Goal: Connect with others: Participate in discussion

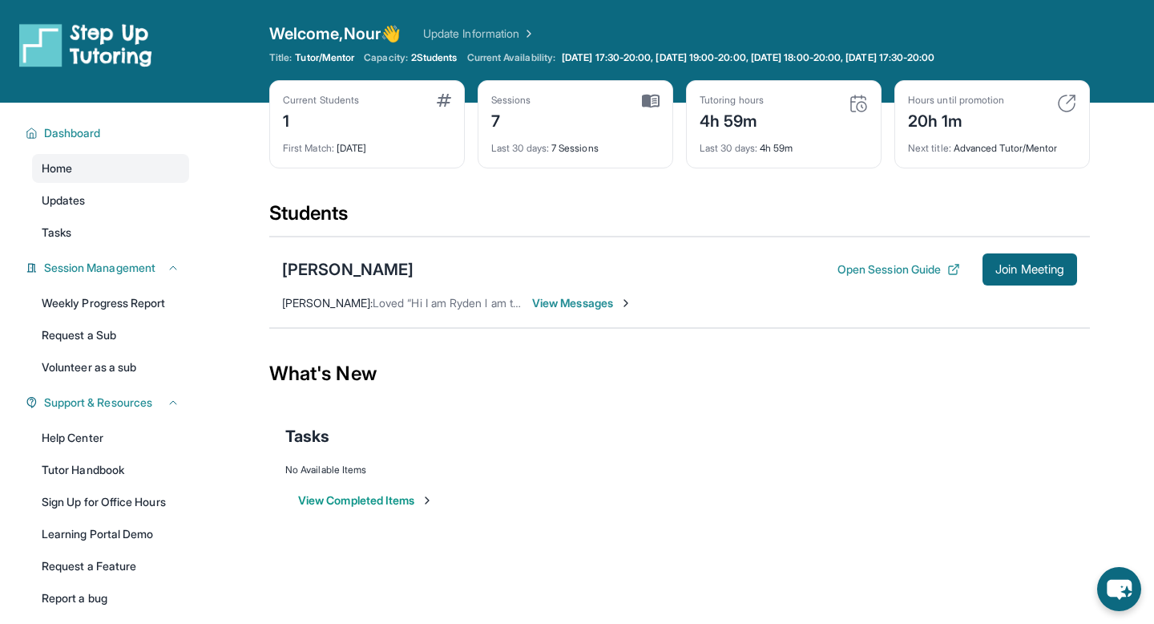
click at [516, 305] on span "Loved “Hi I am Ryden l am turning in my homework 📄”" at bounding box center [514, 303] width 282 height 14
click at [539, 305] on span "View Messages" at bounding box center [582, 303] width 100 height 16
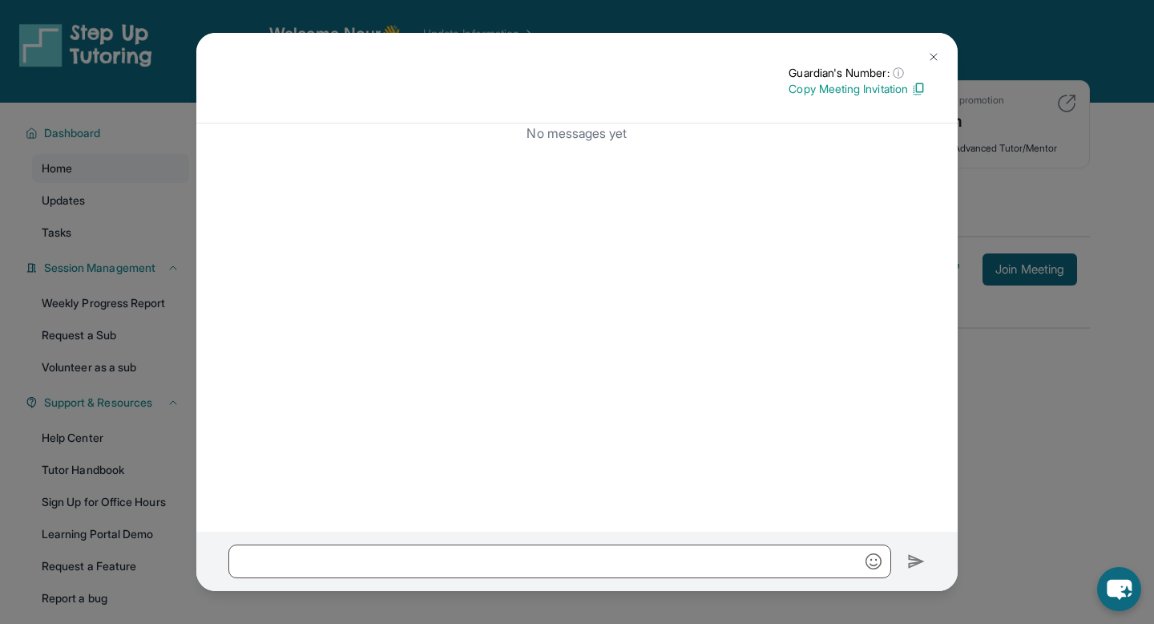
click at [940, 61] on img at bounding box center [934, 57] width 13 height 13
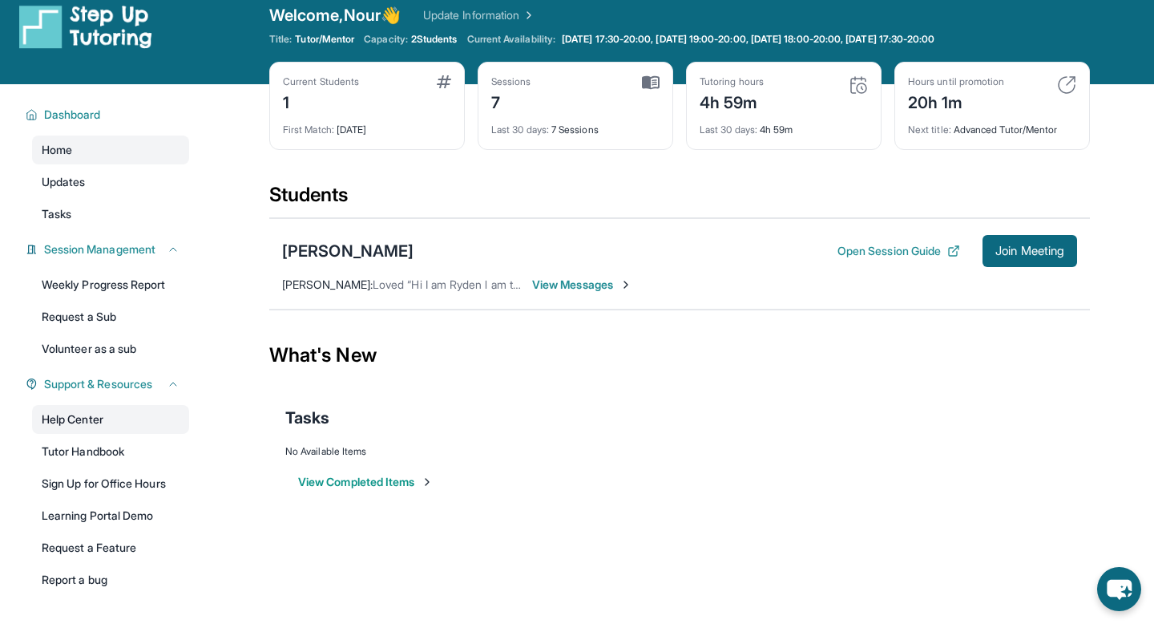
scroll to position [20, 0]
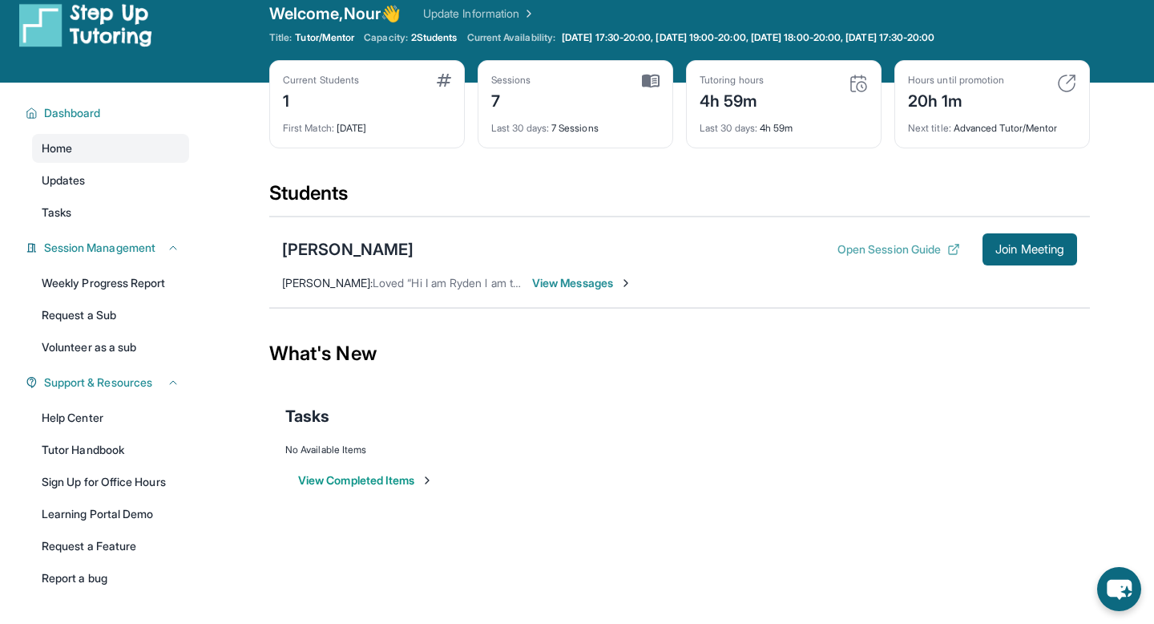
click at [885, 253] on button "Open Session Guide" at bounding box center [899, 249] width 123 height 16
click at [1027, 253] on span "Join Meeting" at bounding box center [1030, 250] width 69 height 10
